Goal: Task Accomplishment & Management: Use online tool/utility

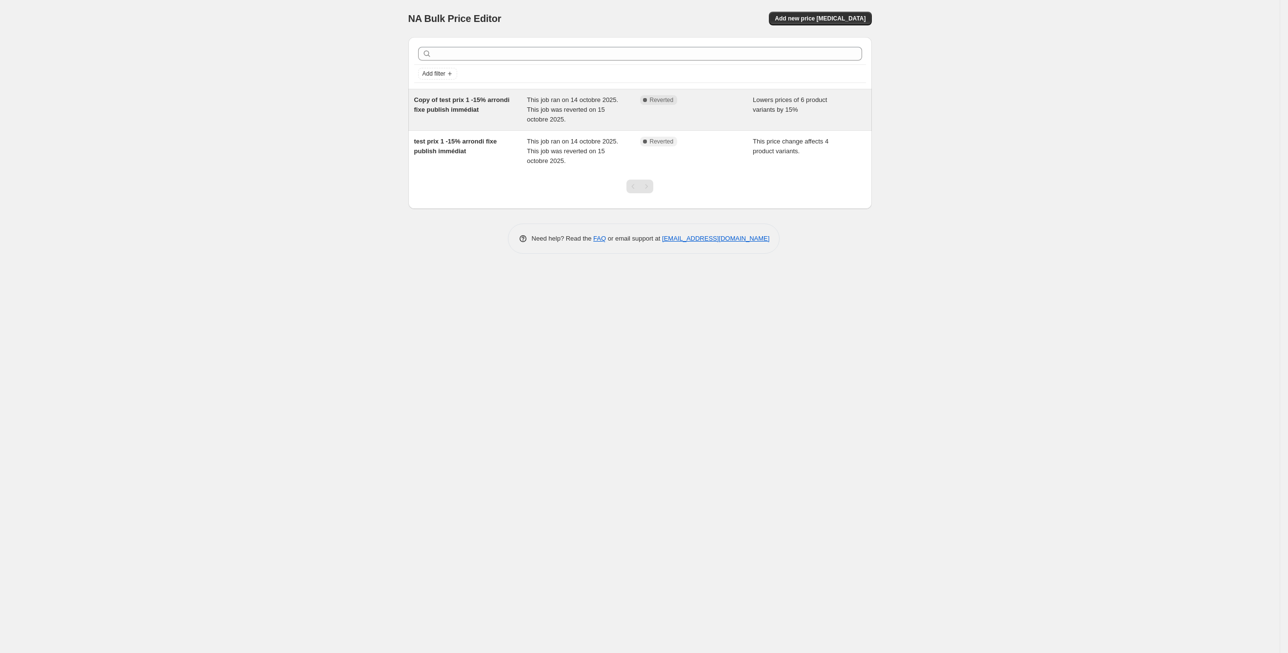
click at [460, 121] on div "Copy of test prix 1 -15% arrondi fixe publish immédiat" at bounding box center [470, 109] width 113 height 29
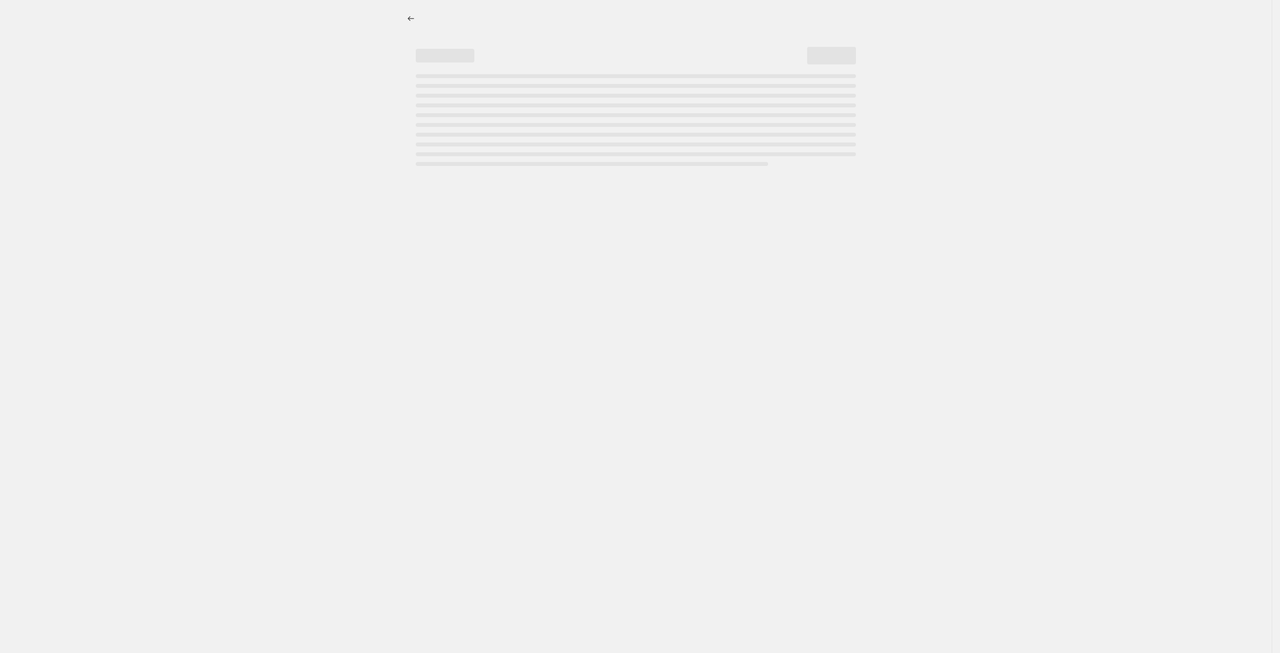
select select "percentage"
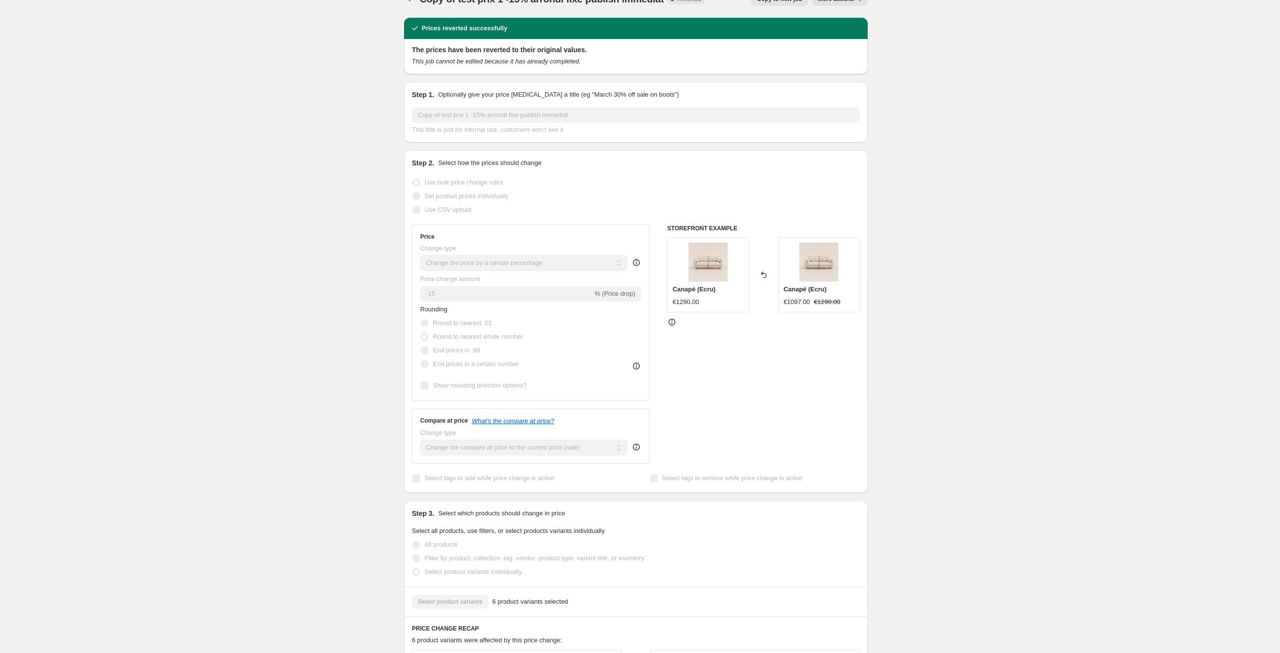
scroll to position [22, 0]
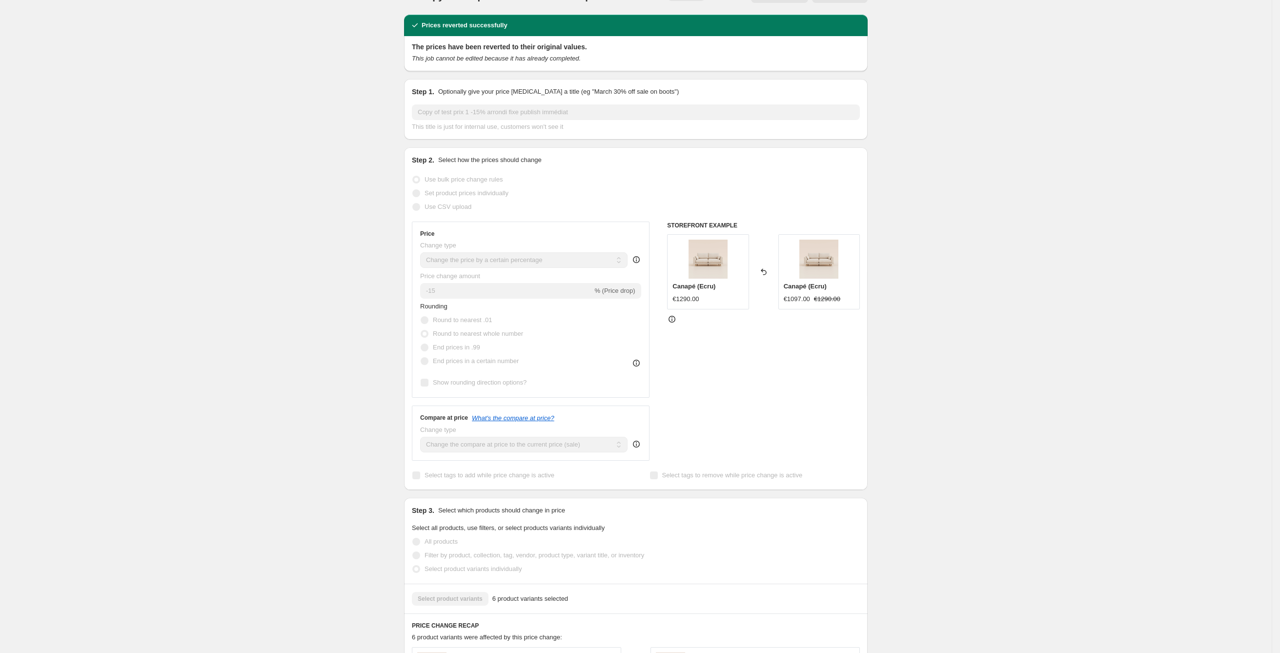
click at [700, 272] on img at bounding box center [707, 259] width 39 height 39
click at [705, 296] on div "€1290.00" at bounding box center [707, 299] width 71 height 10
click at [704, 258] on img at bounding box center [707, 259] width 39 height 39
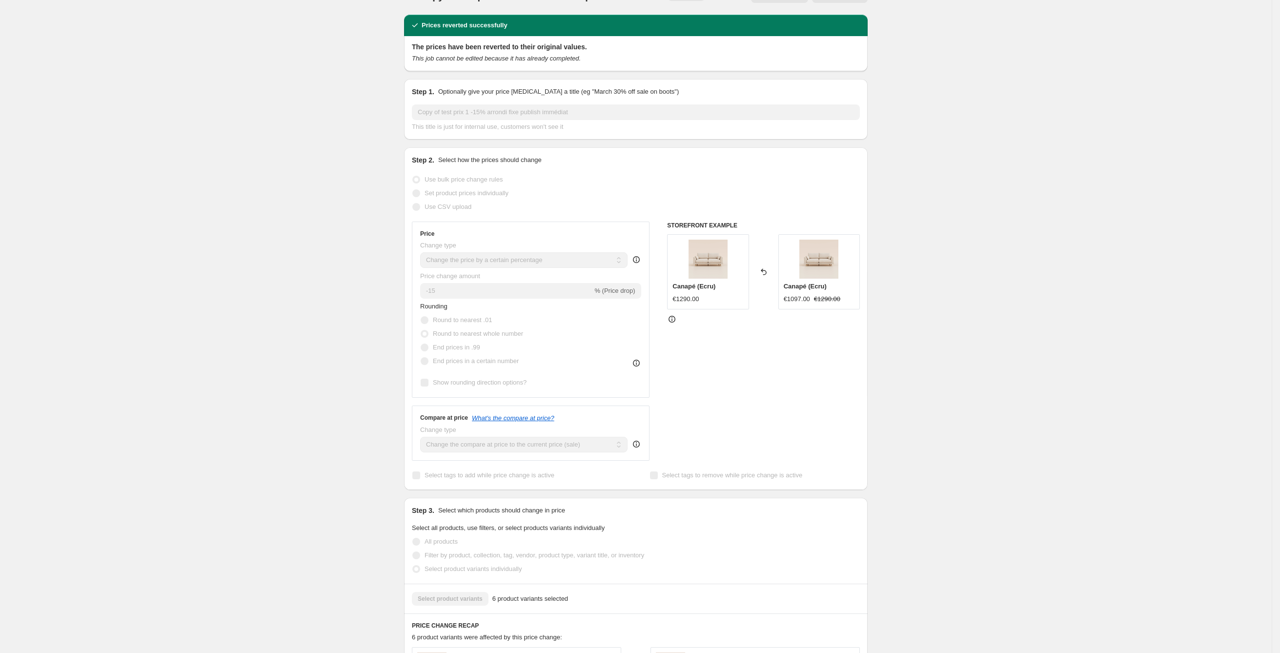
click at [1028, 382] on div "Copy of test prix 1 -15% arrondi fixe publish immédiat. This page is ready Copy…" at bounding box center [635, 585] width 1271 height 1215
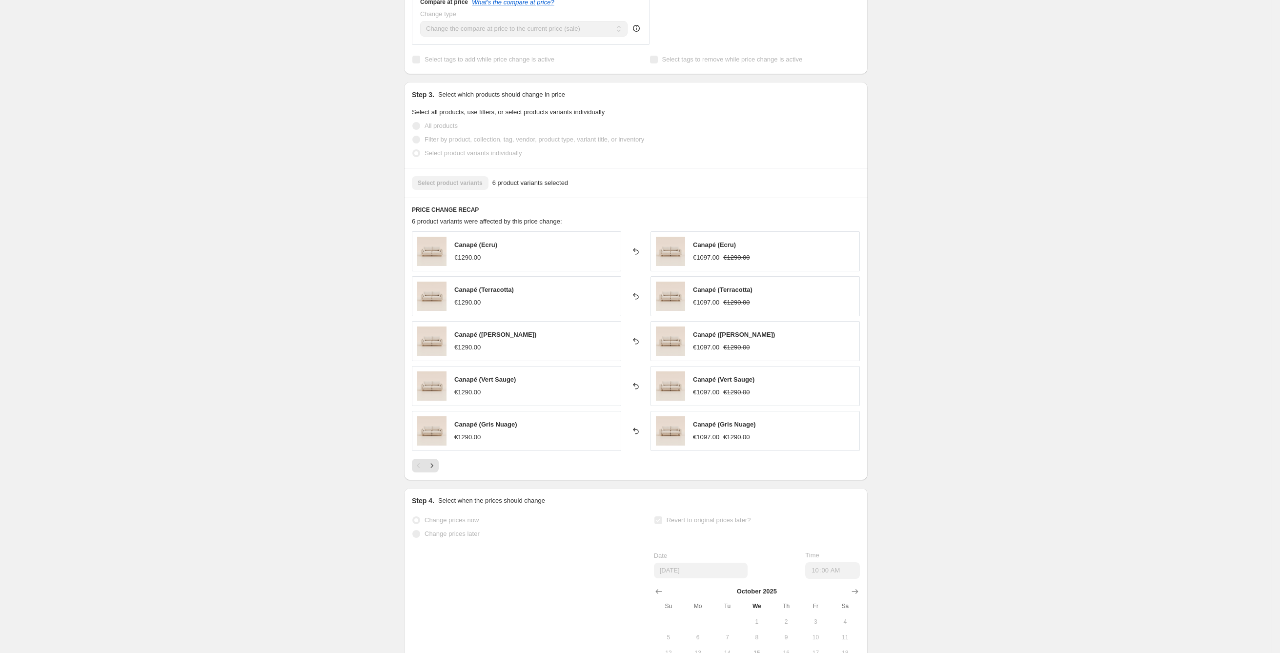
scroll to position [441, 0]
click at [780, 337] on div "Canapé (Vert Kaki) €1097.00 €1290.00" at bounding box center [754, 339] width 209 height 40
click at [728, 331] on div "Canapé (Vert Kaki) €1097.00 €1290.00" at bounding box center [754, 339] width 209 height 40
click at [727, 289] on span "Canapé (Terracotta)" at bounding box center [723, 286] width 60 height 7
click at [716, 266] on div "Canapé (Ecru) €1097.00 €1290.00" at bounding box center [754, 249] width 209 height 40
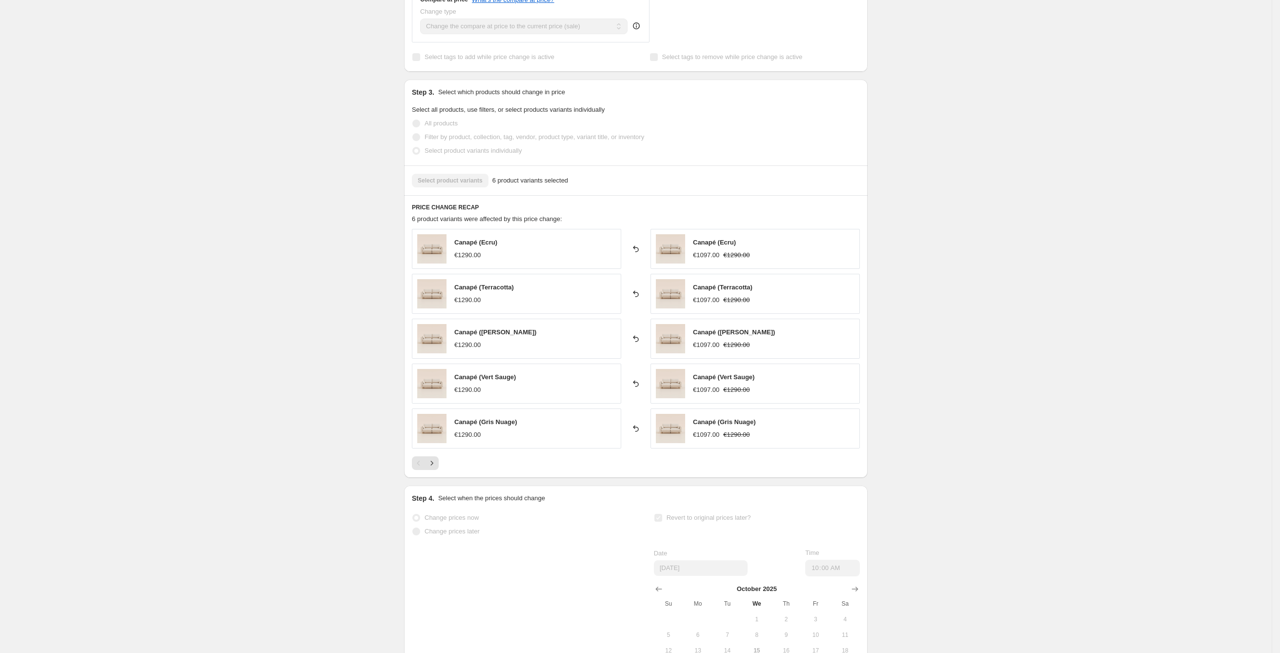
click at [718, 260] on div "€1097.00" at bounding box center [706, 255] width 26 height 10
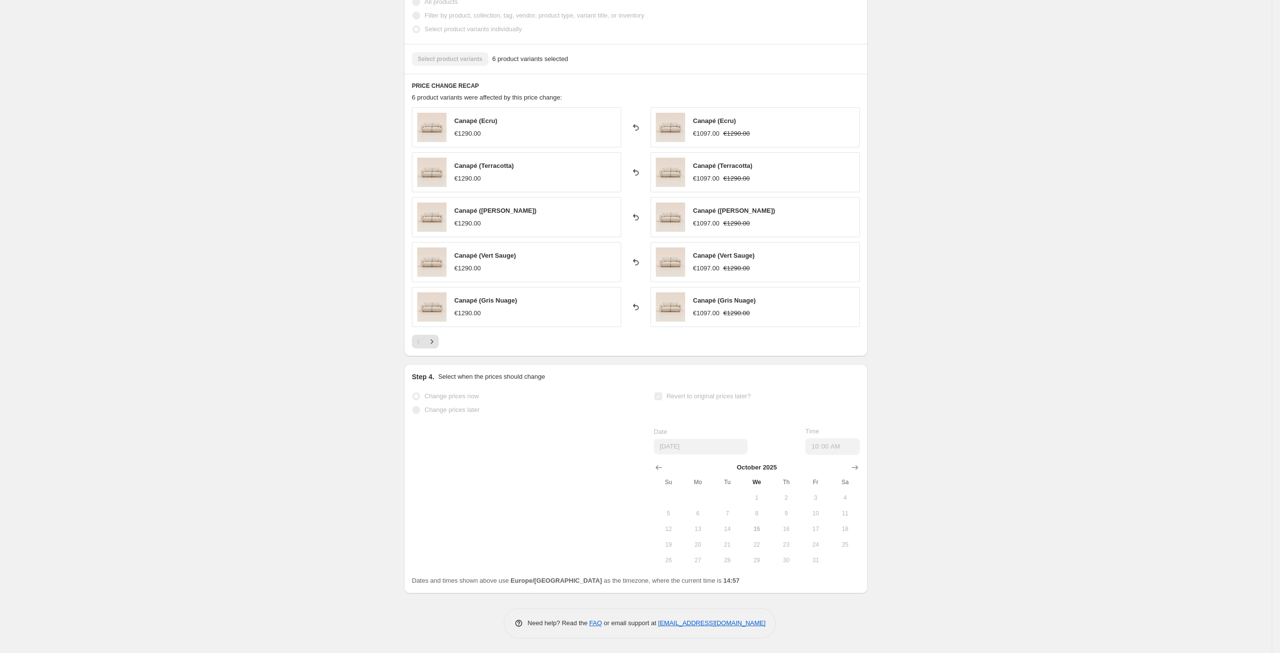
scroll to position [0, 0]
